Goal: Find specific page/section: Find specific page/section

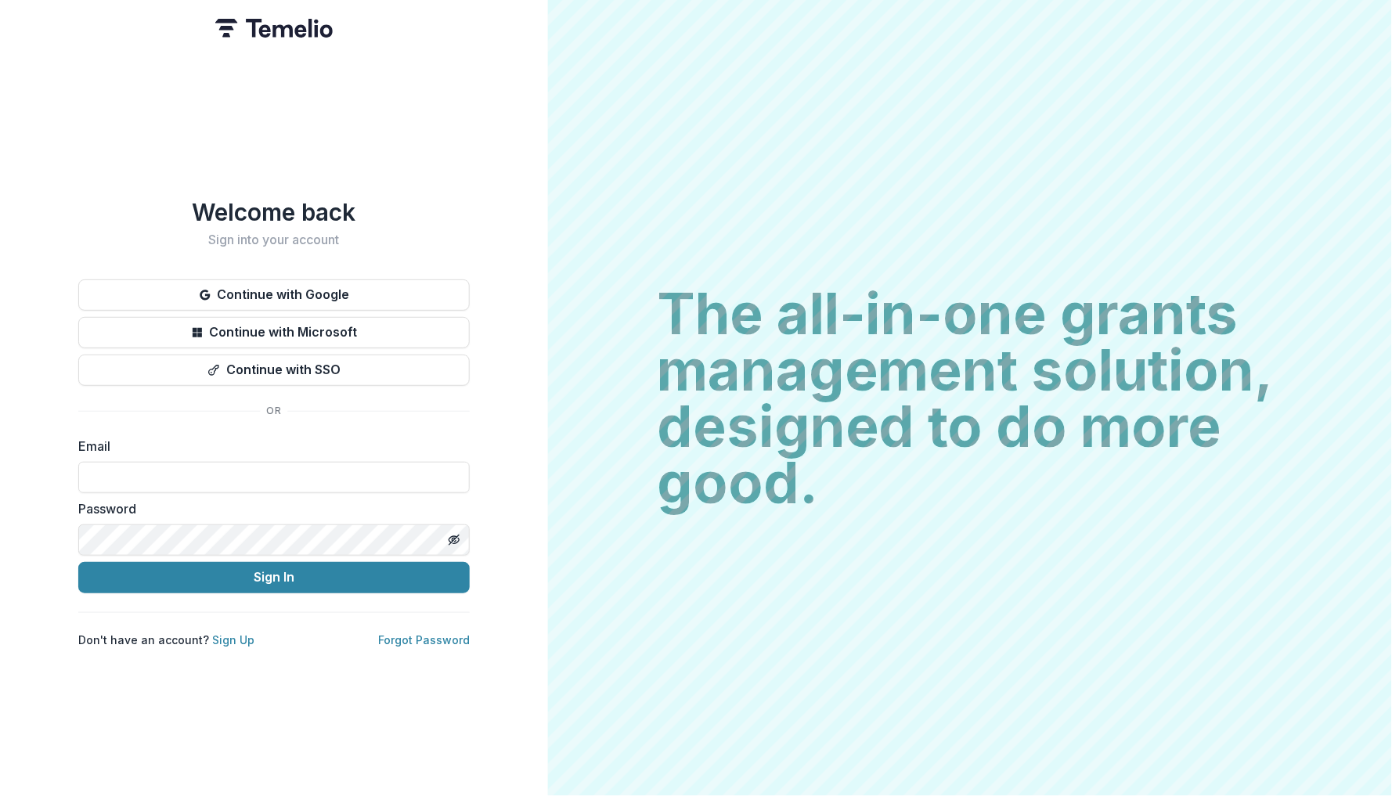
type input "**********"
click at [273, 571] on button "Sign In" at bounding box center [274, 577] width 392 height 31
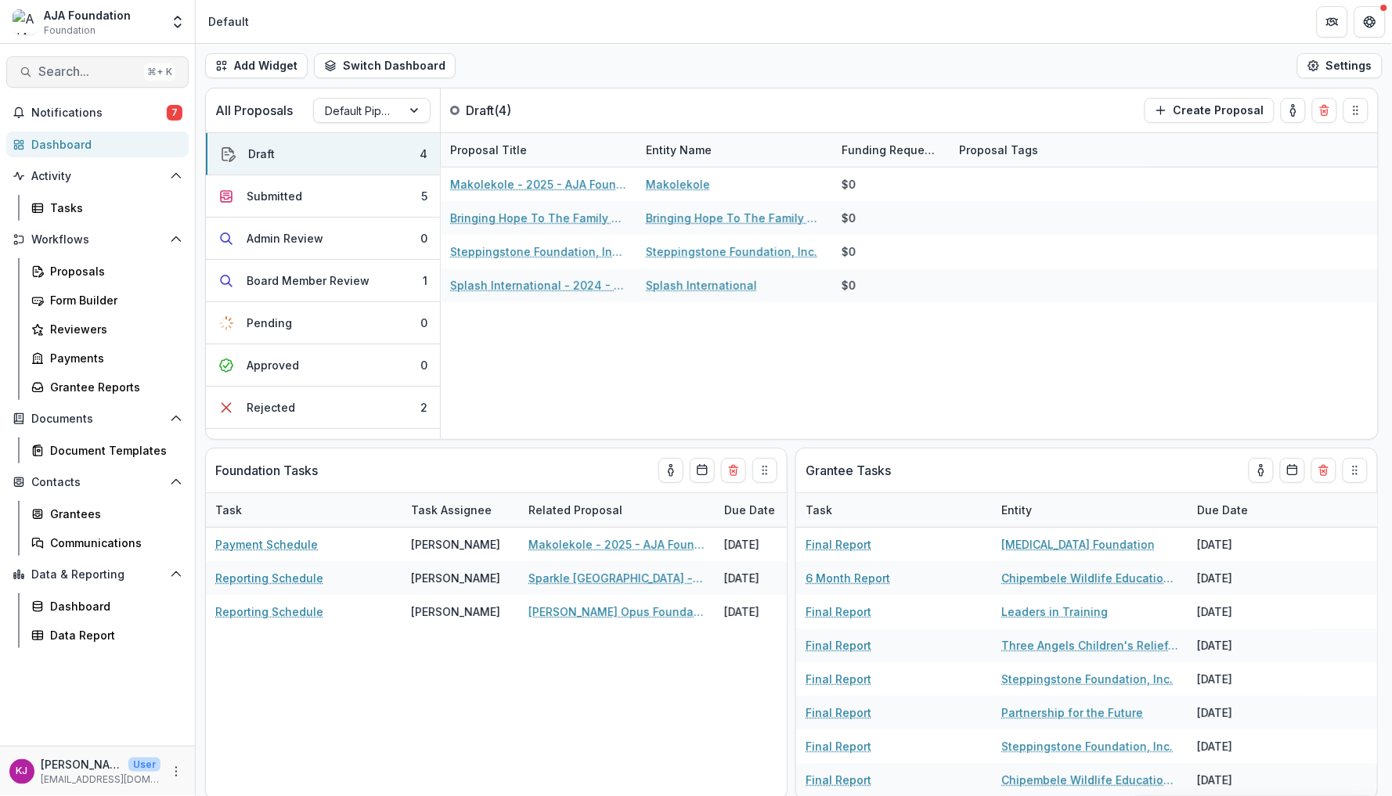
click at [92, 77] on span "Search..." at bounding box center [87, 71] width 99 height 15
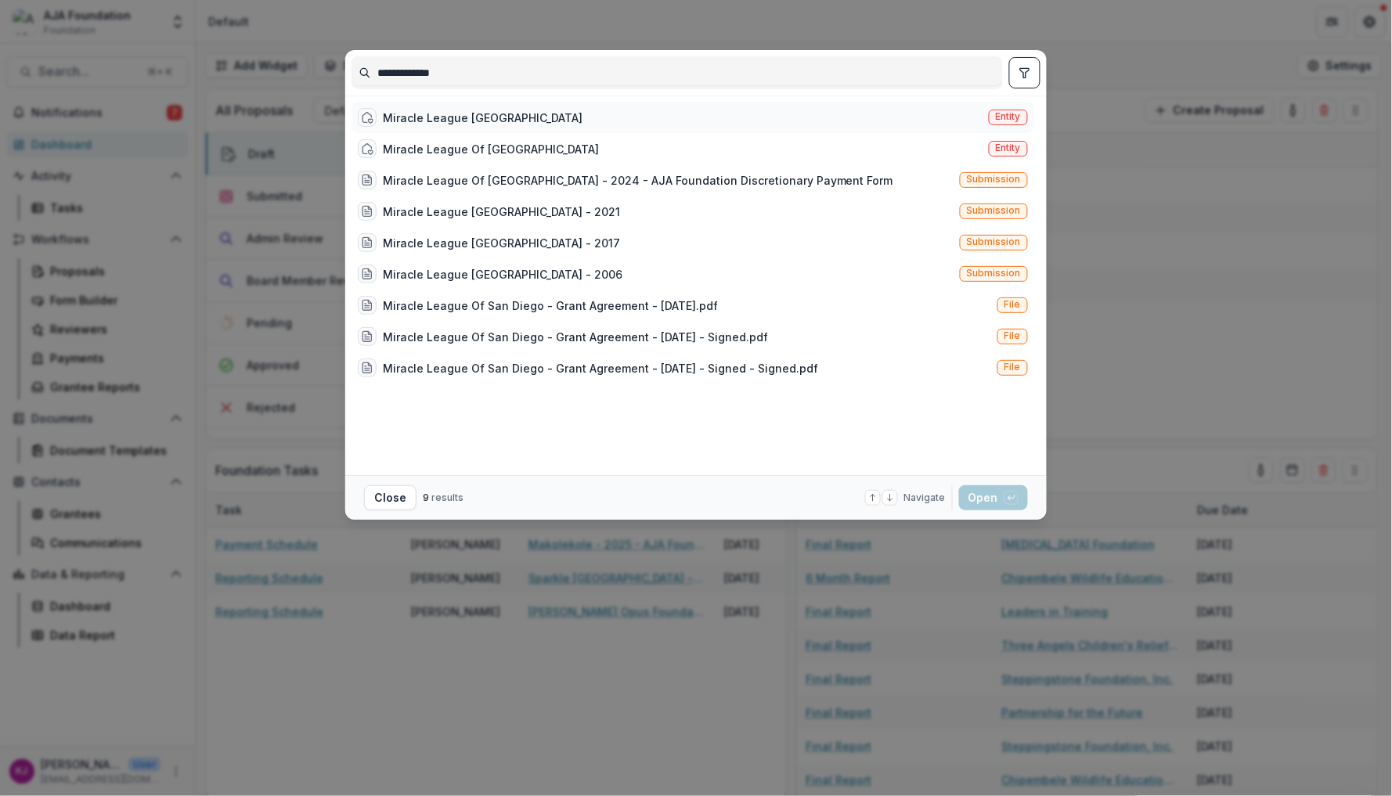
type input "**********"
click at [1012, 114] on span "Entity" at bounding box center [1008, 116] width 25 height 11
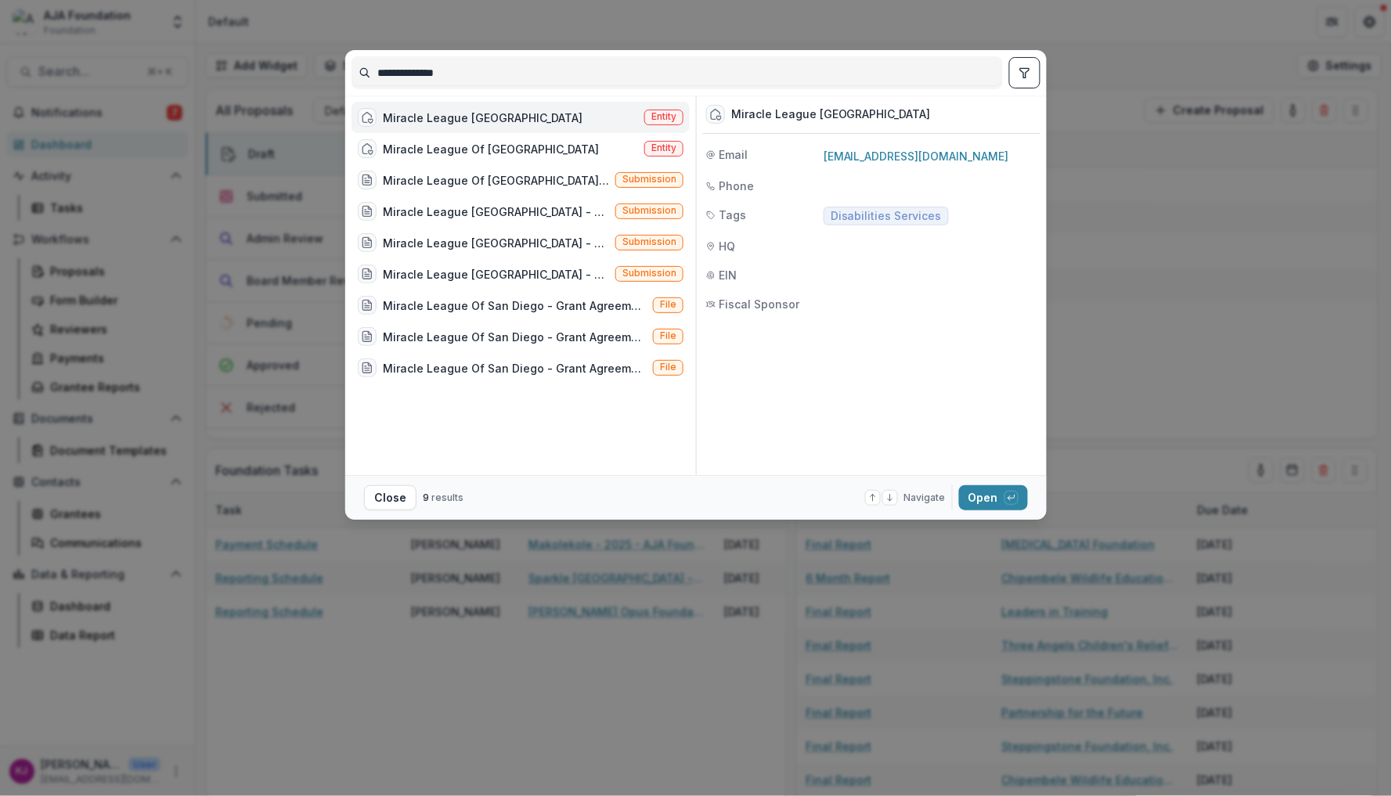
click at [514, 117] on div "Miracle League [GEOGRAPHIC_DATA]" at bounding box center [483, 118] width 200 height 16
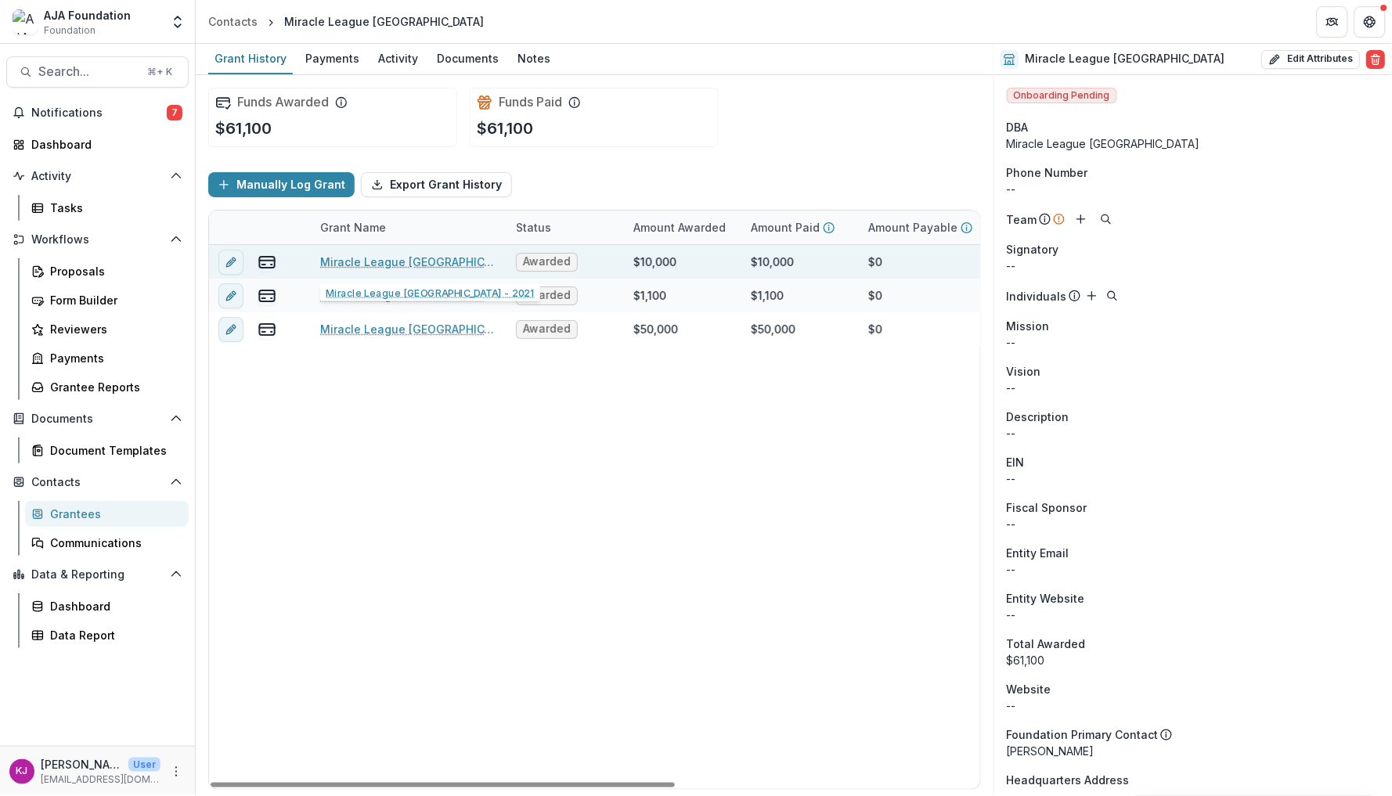
click at [364, 251] on div "Miracle League [GEOGRAPHIC_DATA] - 2021" at bounding box center [408, 262] width 177 height 34
click at [374, 260] on link "Miracle League [GEOGRAPHIC_DATA] - 2021" at bounding box center [408, 262] width 177 height 16
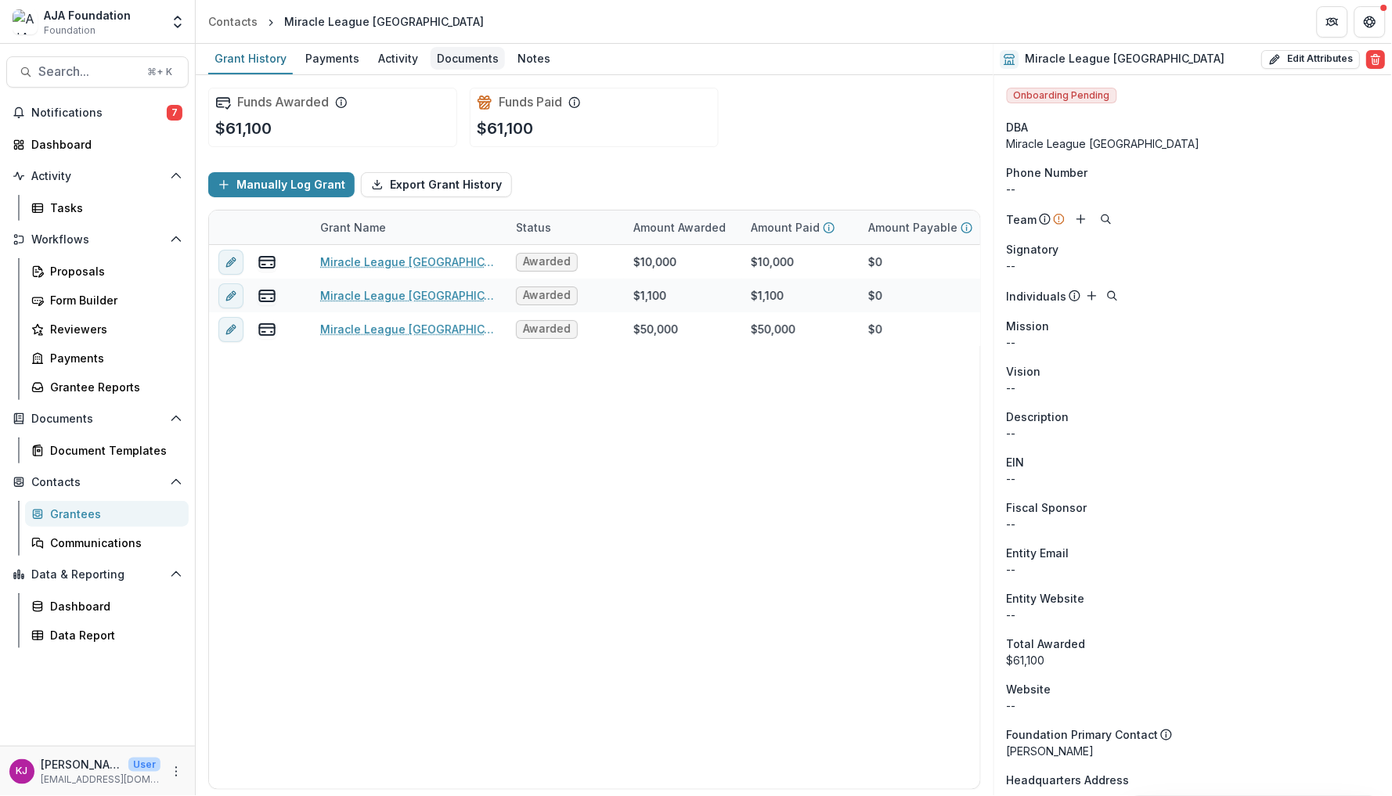
click at [467, 65] on div "Documents" at bounding box center [468, 58] width 74 height 23
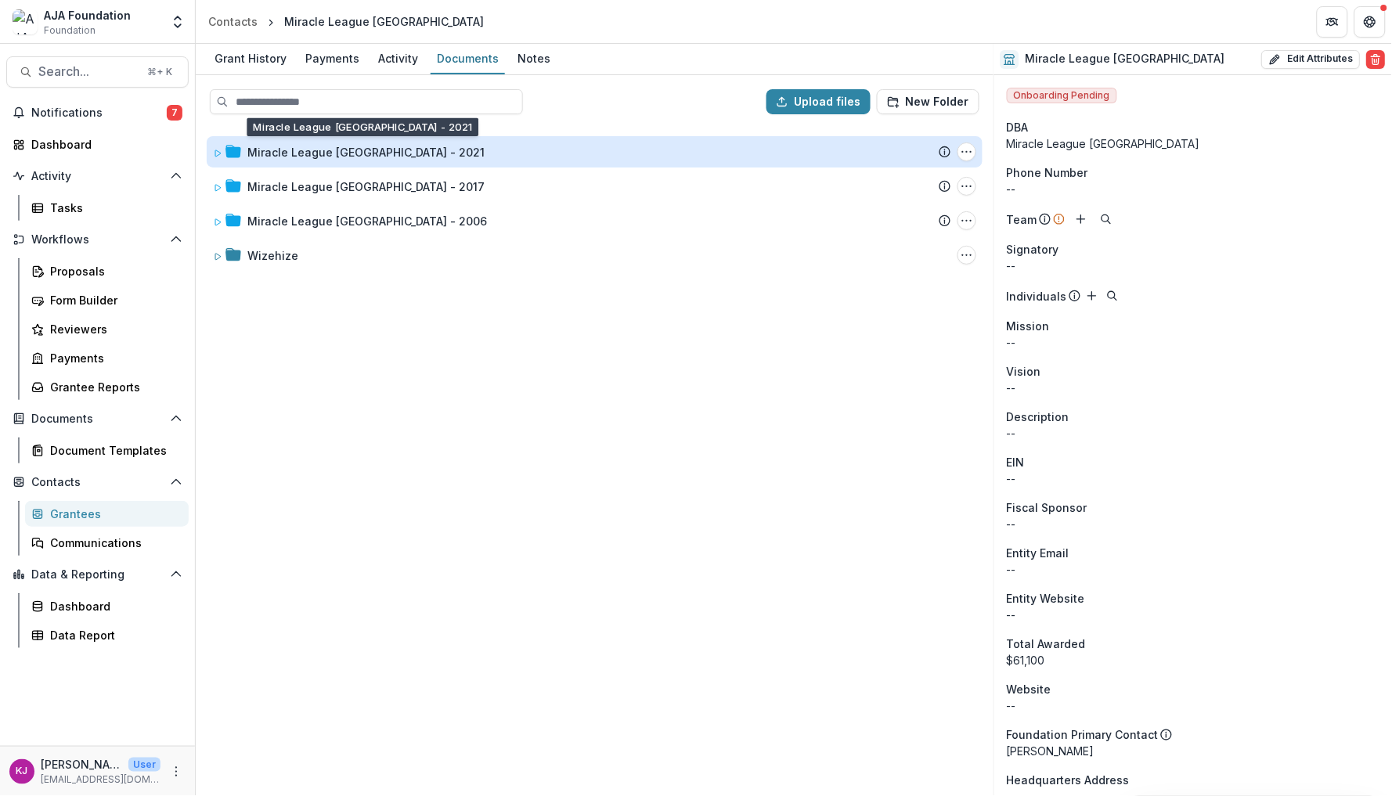
click at [413, 147] on div "Miracle League [GEOGRAPHIC_DATA] - 2021" at bounding box center [365, 152] width 237 height 16
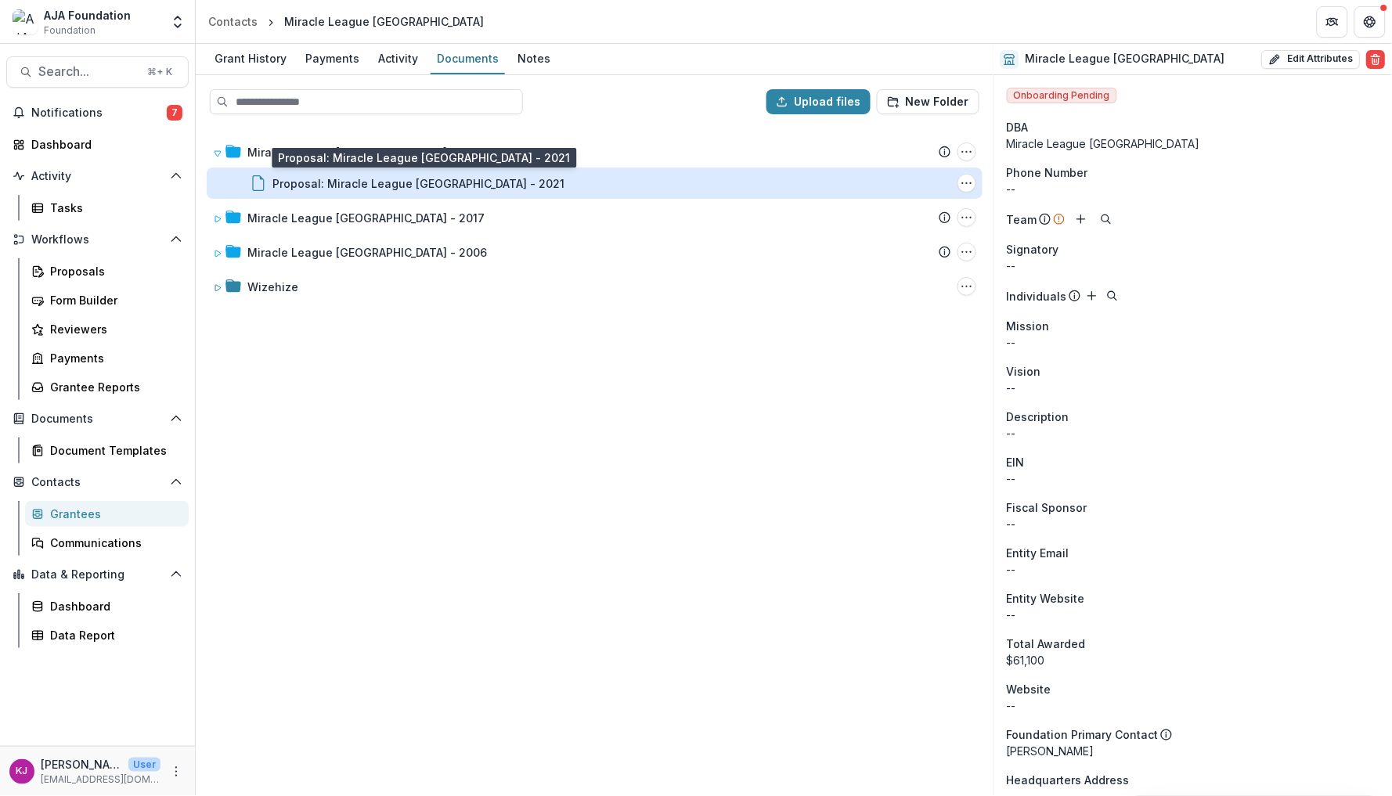
click at [369, 178] on div "Proposal: Miracle League [GEOGRAPHIC_DATA] - 2021" at bounding box center [418, 183] width 292 height 16
